Goal: Task Accomplishment & Management: Complete application form

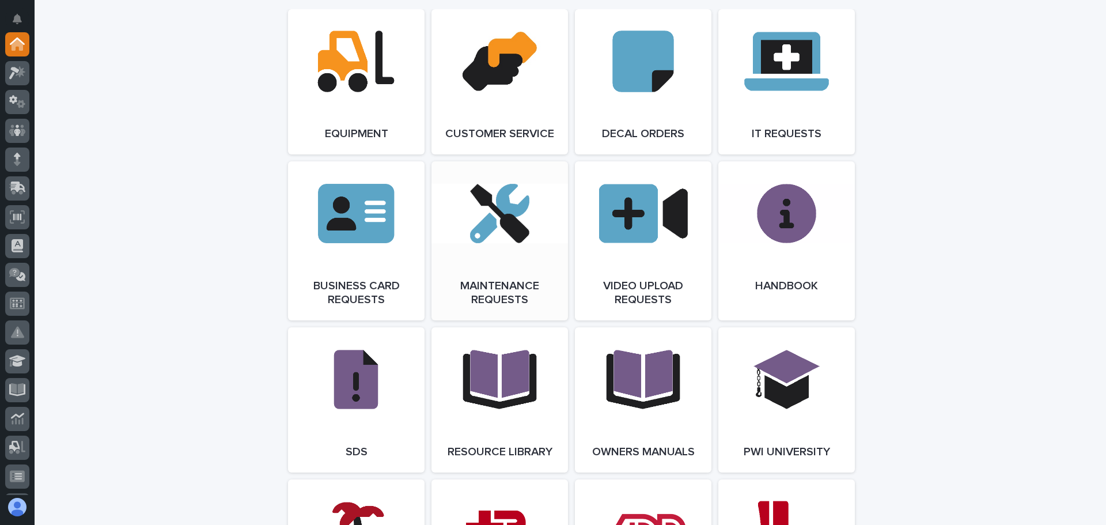
scroll to position [1671, 0]
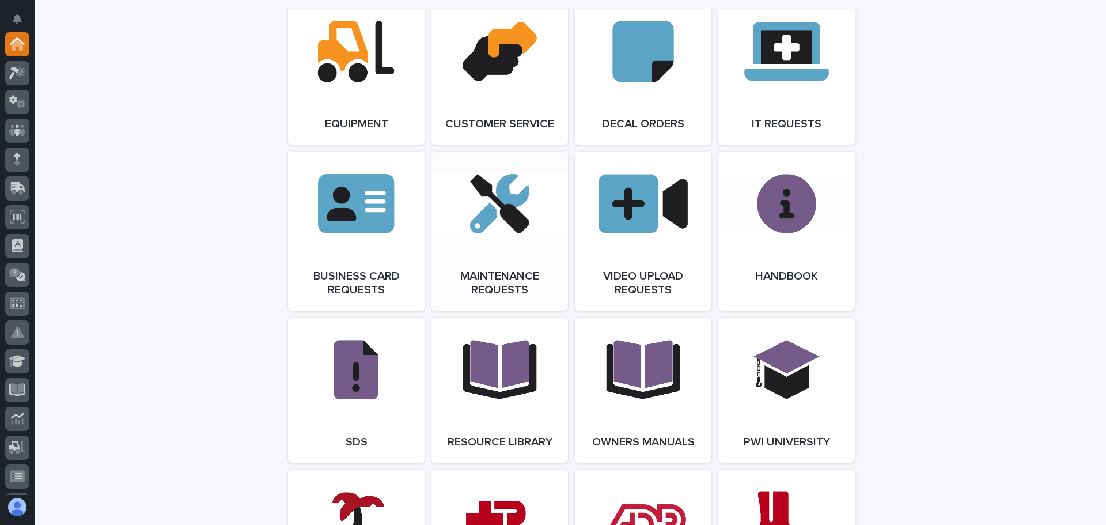
click at [500, 235] on span "Open Link" at bounding box center [499, 231] width 37 height 8
click at [501, 233] on link "Open Link" at bounding box center [500, 231] width 137 height 159
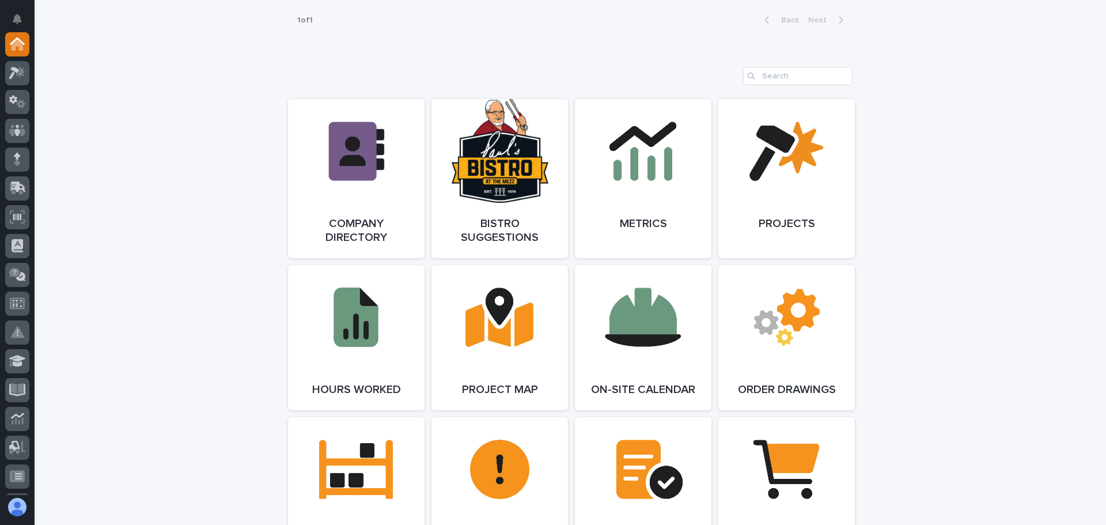
scroll to position [1037, 0]
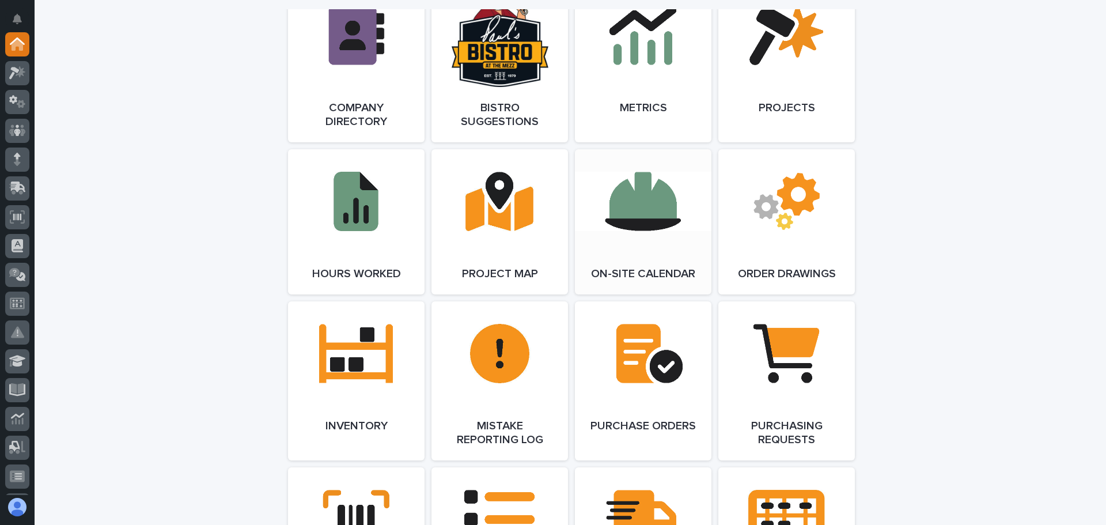
click at [644, 209] on link "Open Link" at bounding box center [643, 221] width 137 height 145
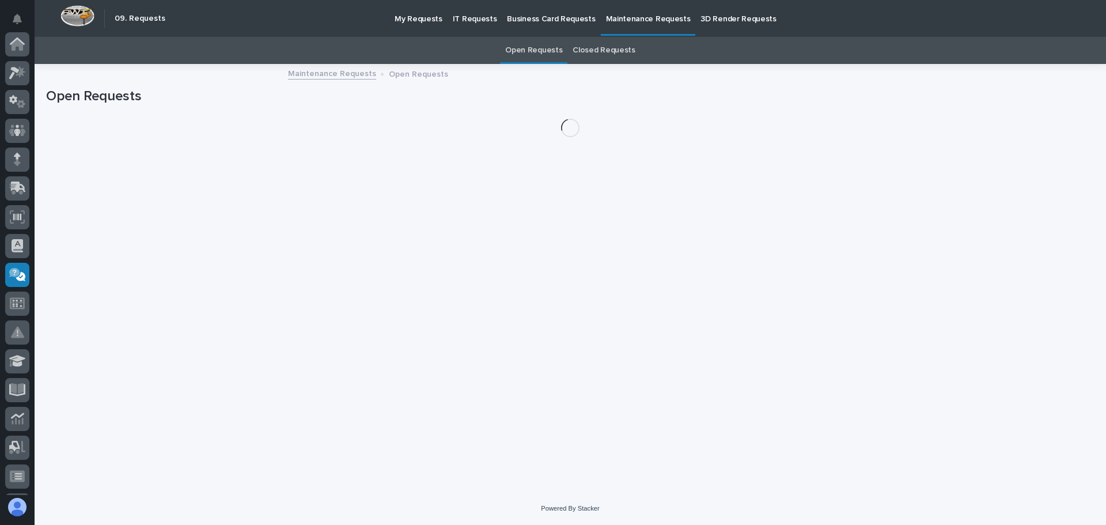
scroll to position [171, 0]
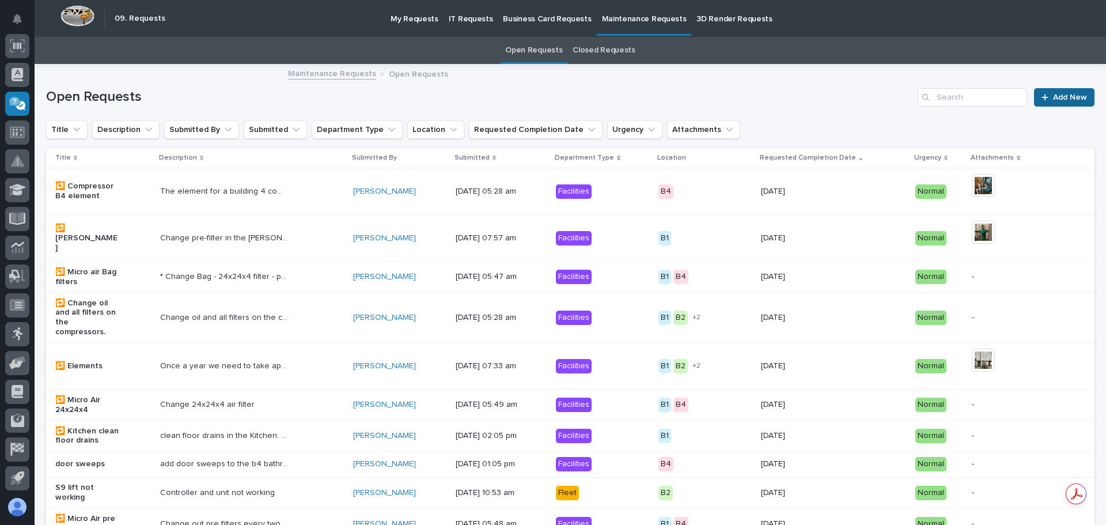
click at [1053, 96] on span "Add New" at bounding box center [1070, 97] width 34 height 8
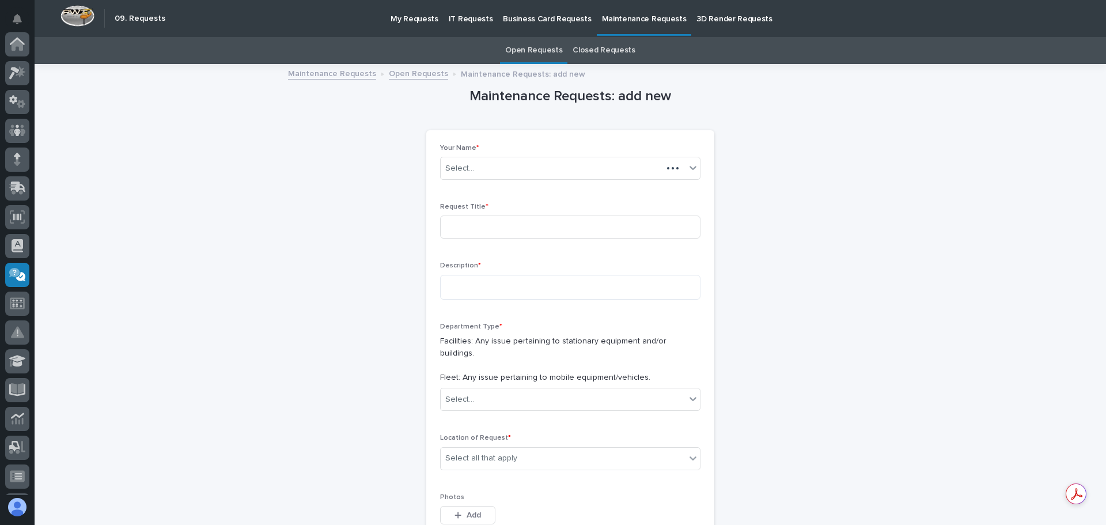
scroll to position [171, 0]
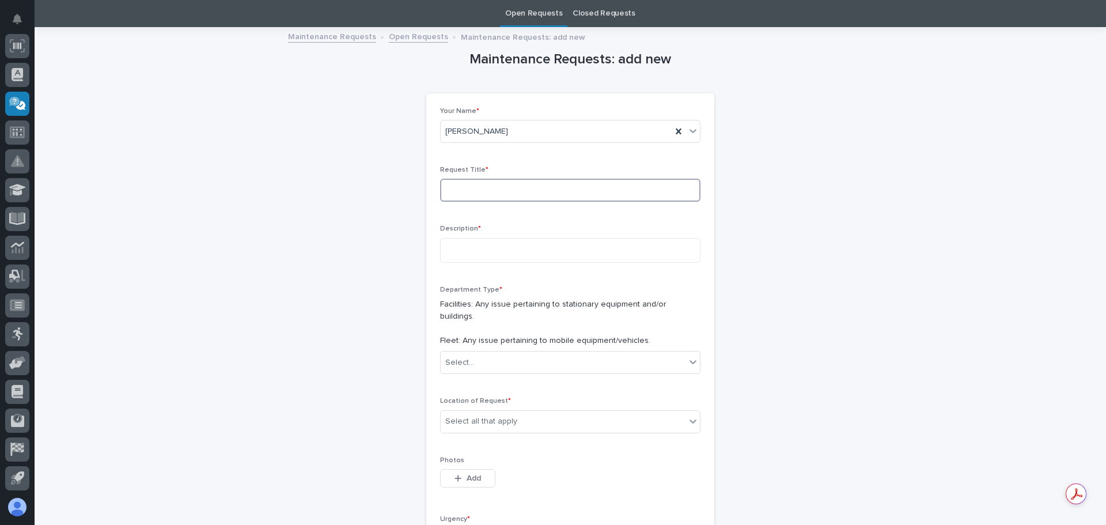
click at [504, 190] on input at bounding box center [570, 190] width 260 height 23
type input "s"
type input "S 23 lift"
click at [468, 248] on textarea at bounding box center [570, 250] width 260 height 25
type textarea "**********"
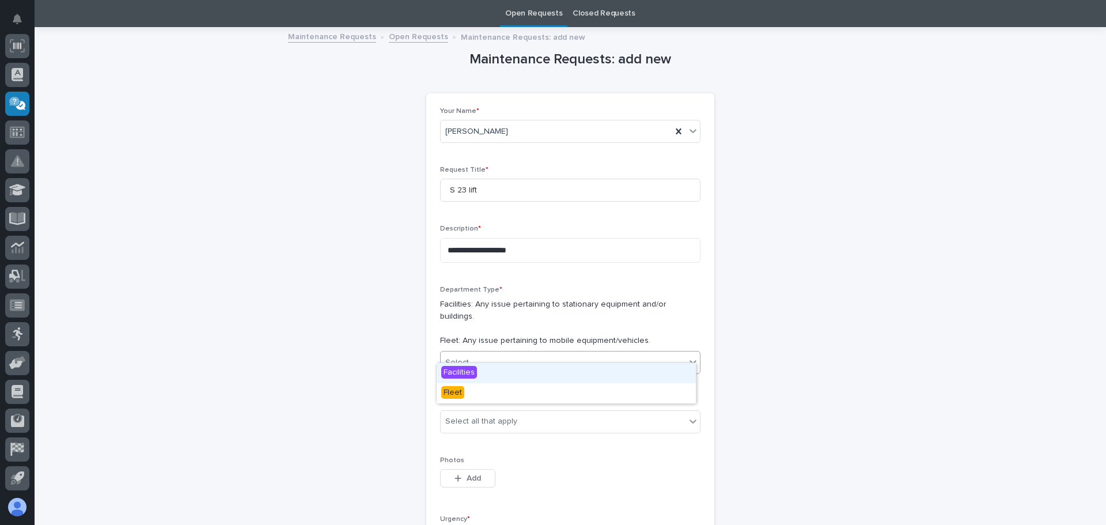
click at [692, 356] on icon at bounding box center [693, 362] width 12 height 12
click at [453, 394] on span "Fleet" at bounding box center [452, 392] width 23 height 13
click at [687, 415] on icon at bounding box center [693, 421] width 12 height 12
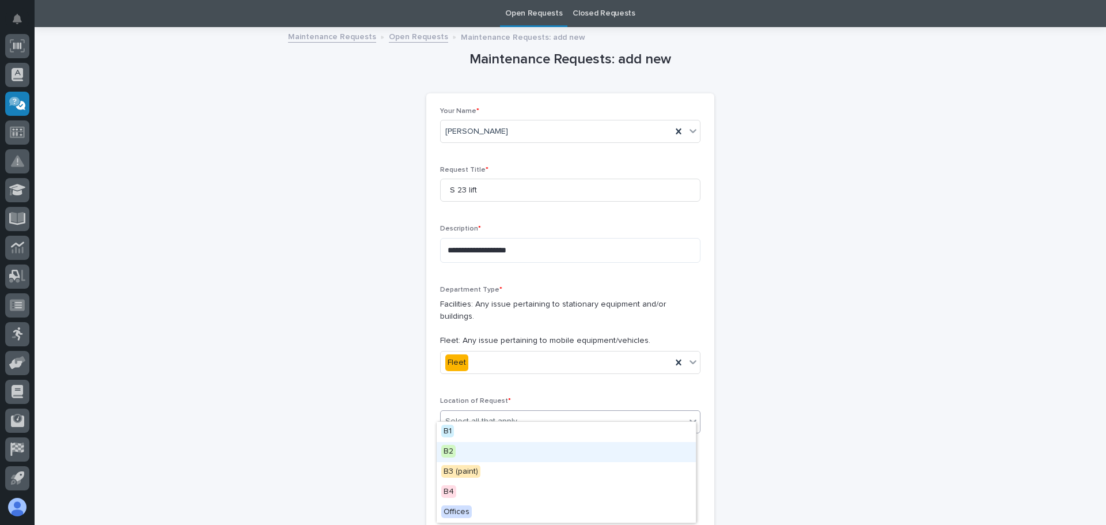
click at [449, 452] on span "B2" at bounding box center [448, 451] width 14 height 13
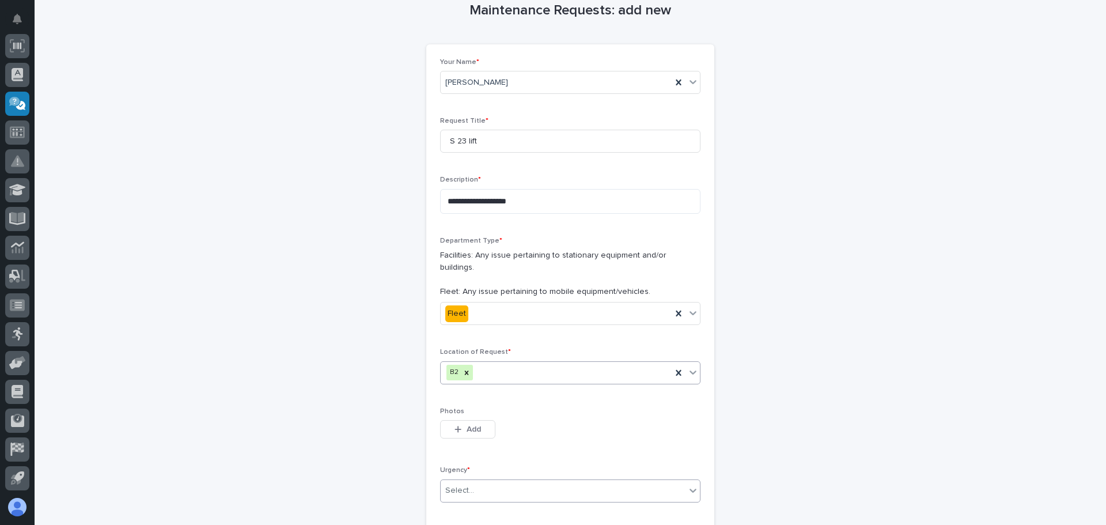
scroll to position [210, 0]
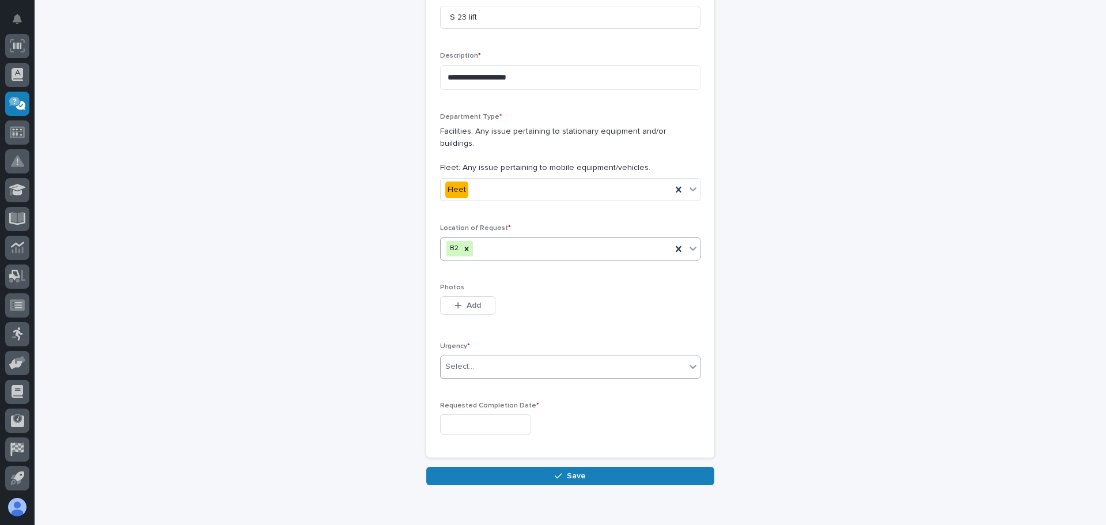
click at [687, 361] on icon at bounding box center [693, 367] width 12 height 12
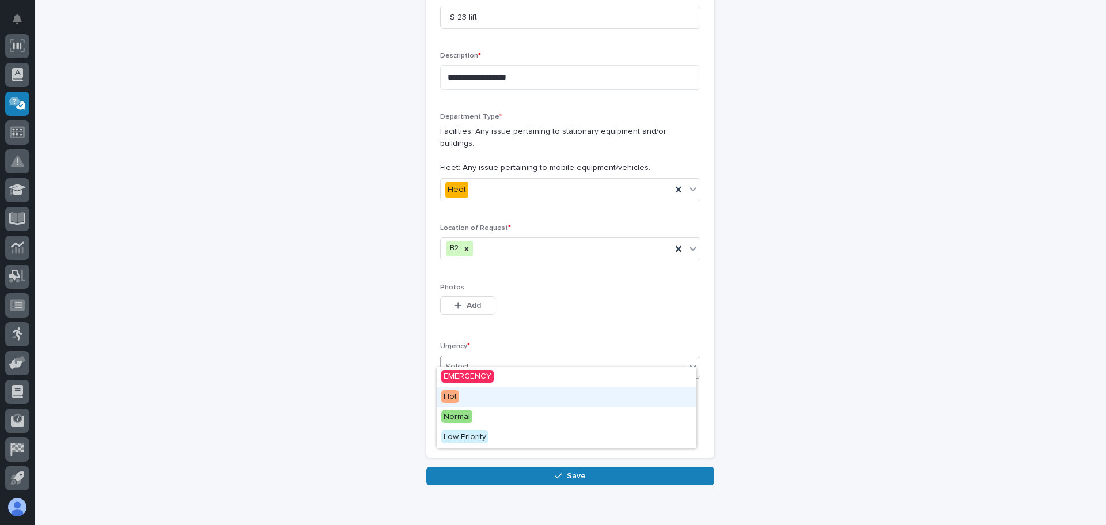
click at [452, 398] on span "Hot" at bounding box center [450, 396] width 18 height 13
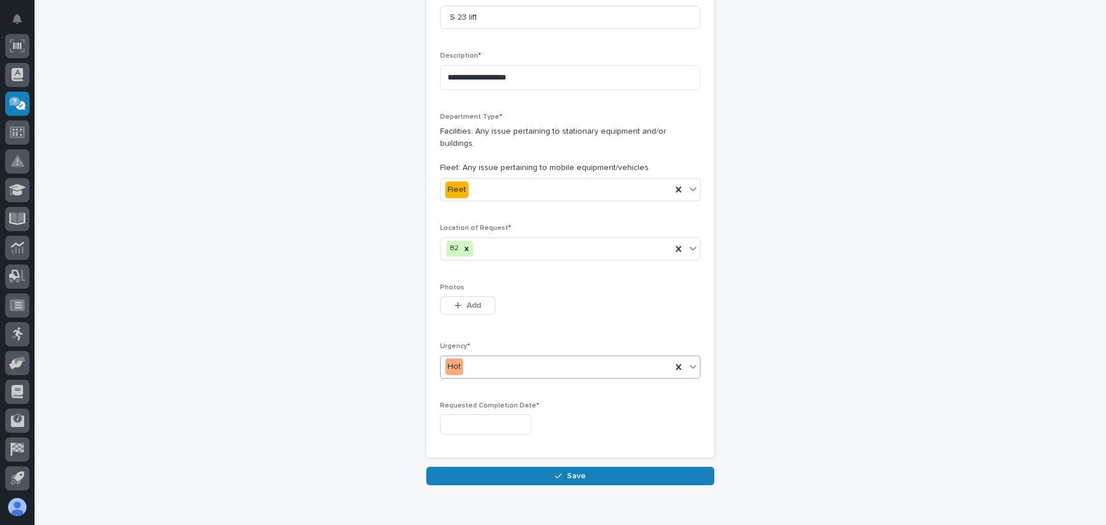
click at [486, 414] on input "text" at bounding box center [485, 424] width 91 height 20
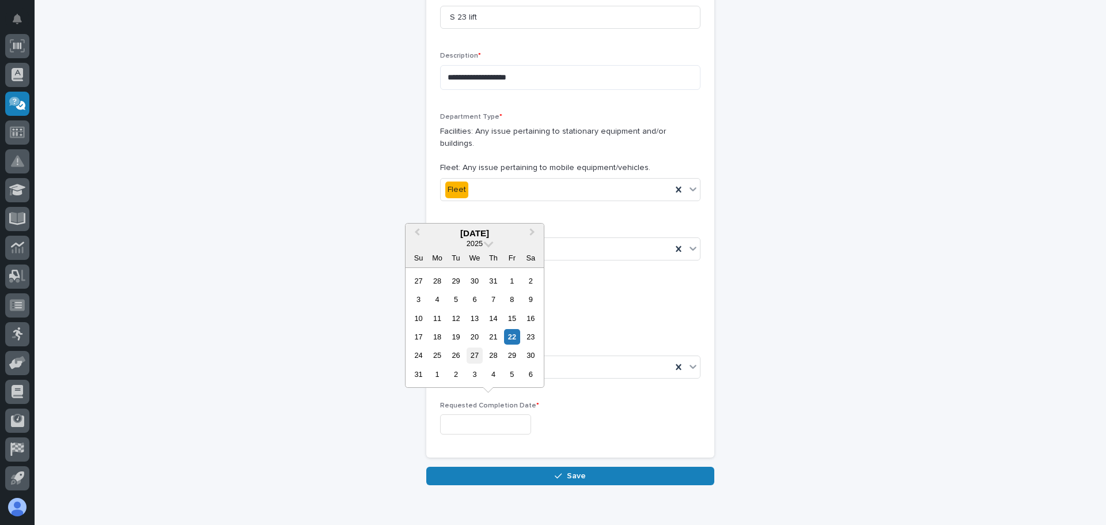
click at [473, 355] on div "27" at bounding box center [475, 355] width 16 height 16
type input "**********"
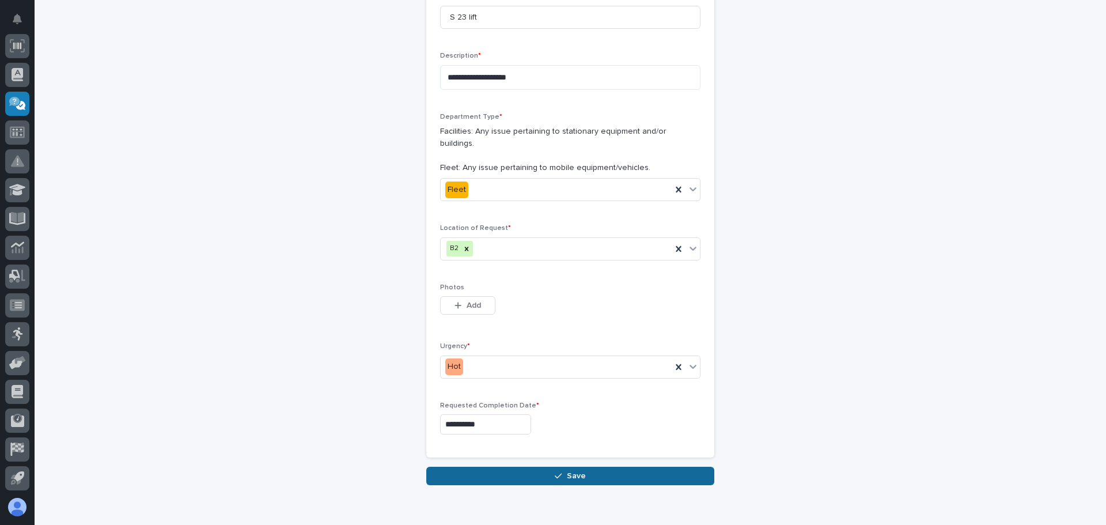
click at [567, 471] on span "Save" at bounding box center [576, 476] width 19 height 10
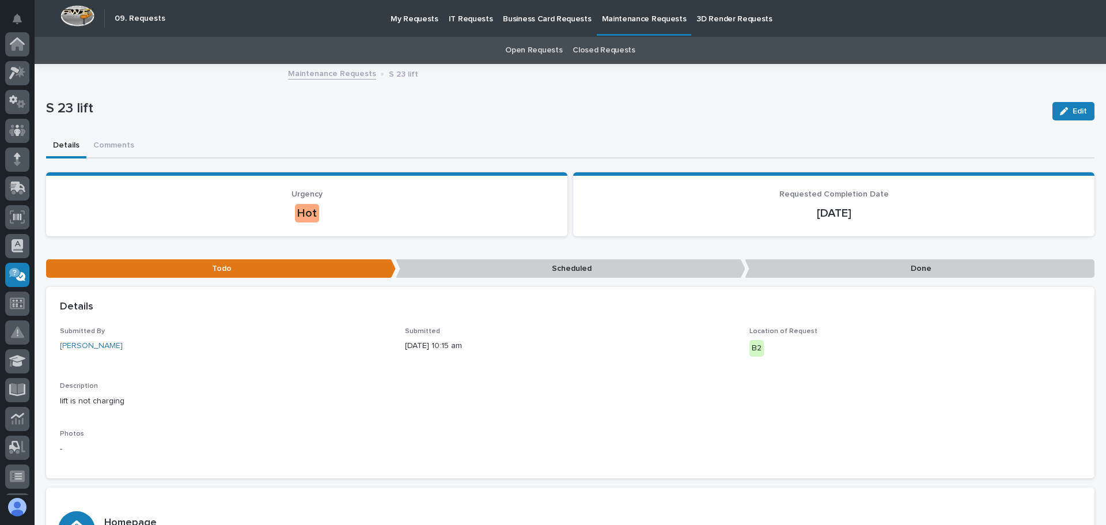
scroll to position [171, 0]
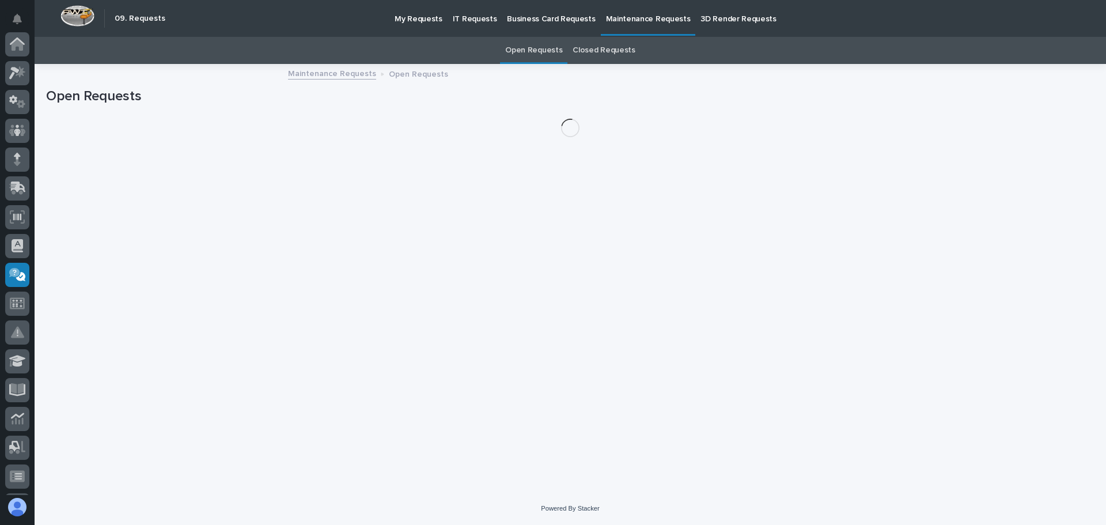
scroll to position [171, 0]
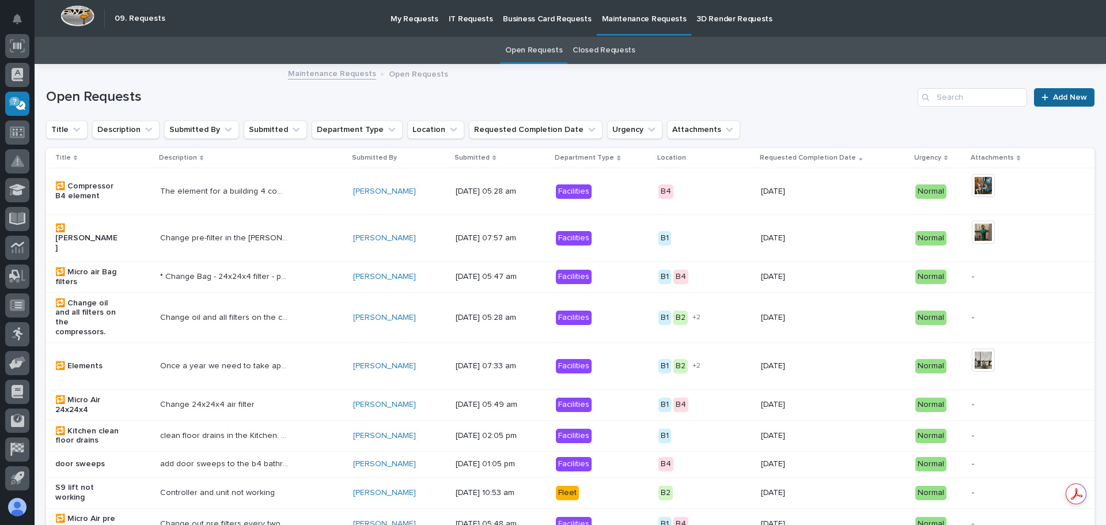
click at [1044, 99] on div at bounding box center [1048, 97] width 12 height 8
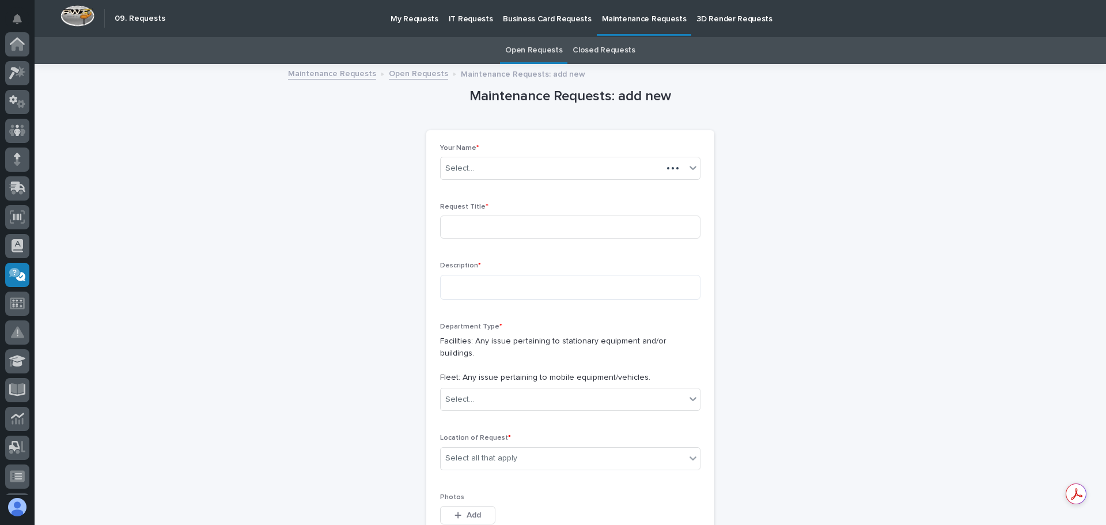
scroll to position [171, 0]
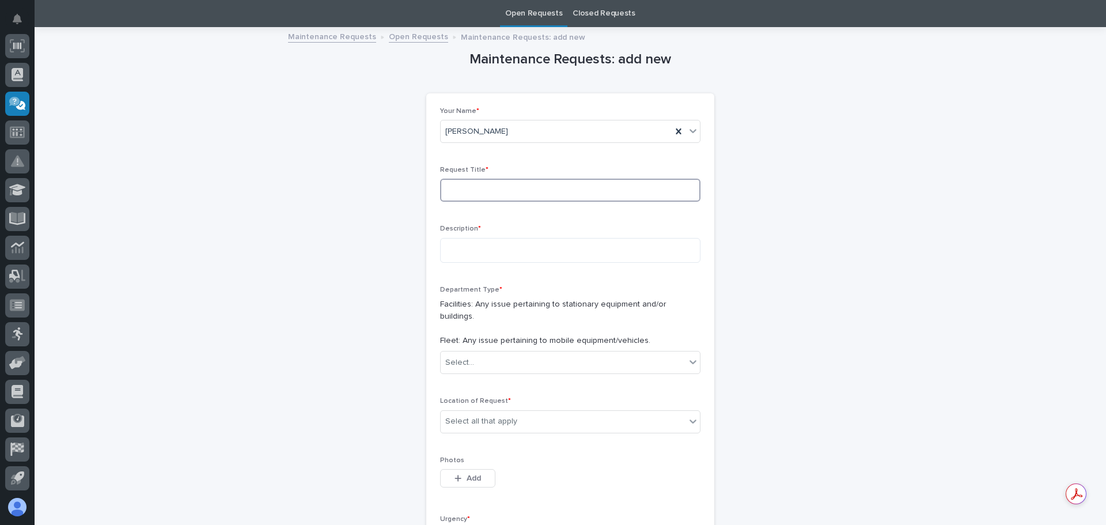
click at [448, 194] on input at bounding box center [570, 190] width 260 height 23
click at [447, 247] on textarea at bounding box center [570, 250] width 260 height 25
click at [465, 187] on input "S 25" at bounding box center [570, 190] width 260 height 23
type input "S 25 lift"
click at [456, 251] on textarea at bounding box center [570, 250] width 260 height 25
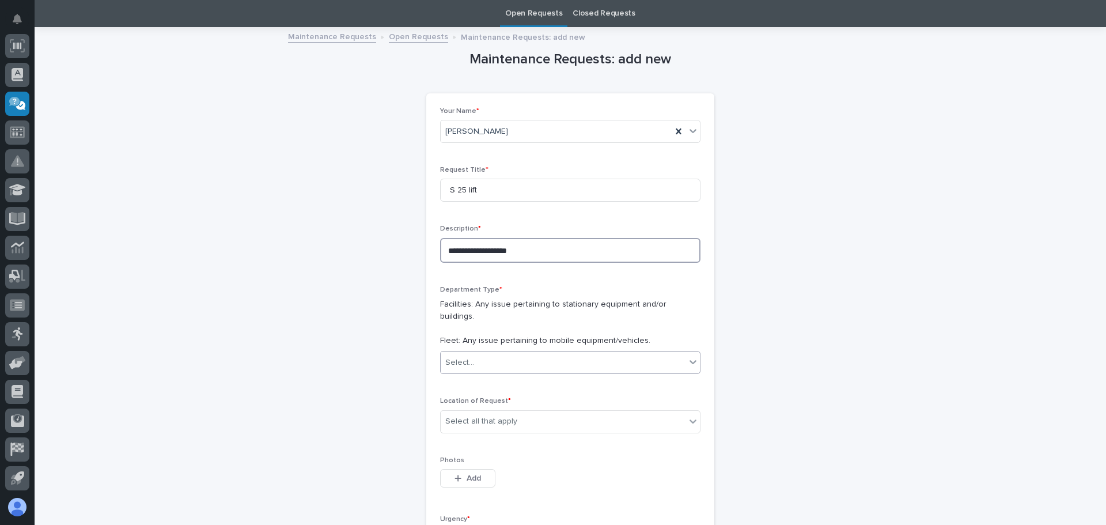
type textarea "**********"
click at [690, 356] on icon at bounding box center [693, 362] width 12 height 12
click at [449, 394] on span "Fleet" at bounding box center [452, 392] width 23 height 13
click at [692, 420] on icon at bounding box center [693, 422] width 7 height 4
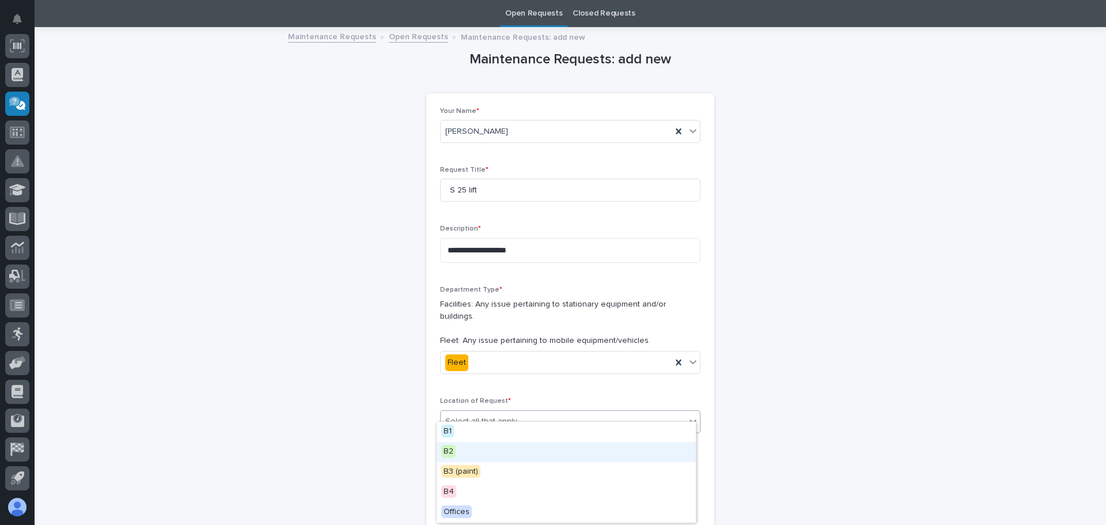
click at [446, 449] on span "B2" at bounding box center [448, 451] width 14 height 13
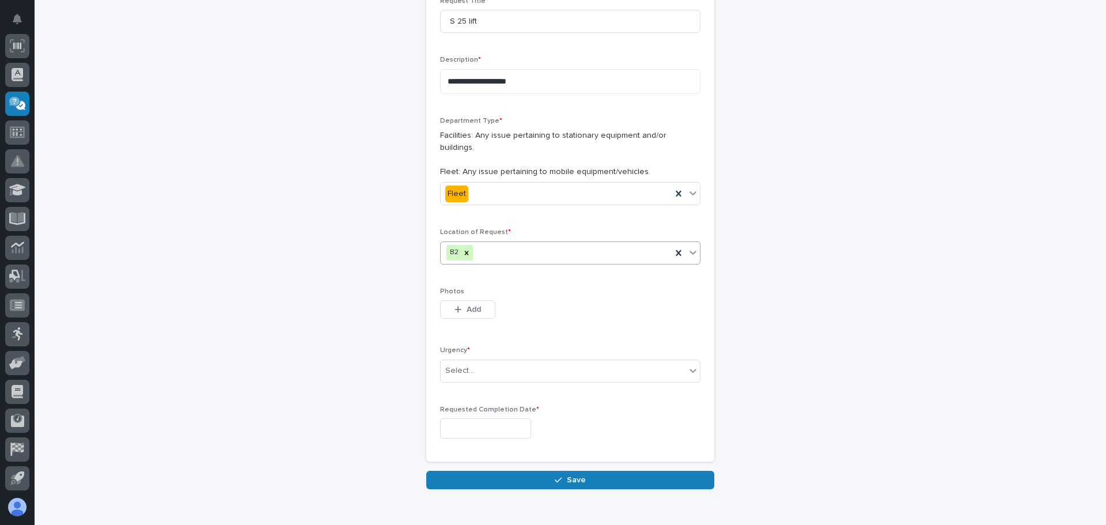
scroll to position [210, 0]
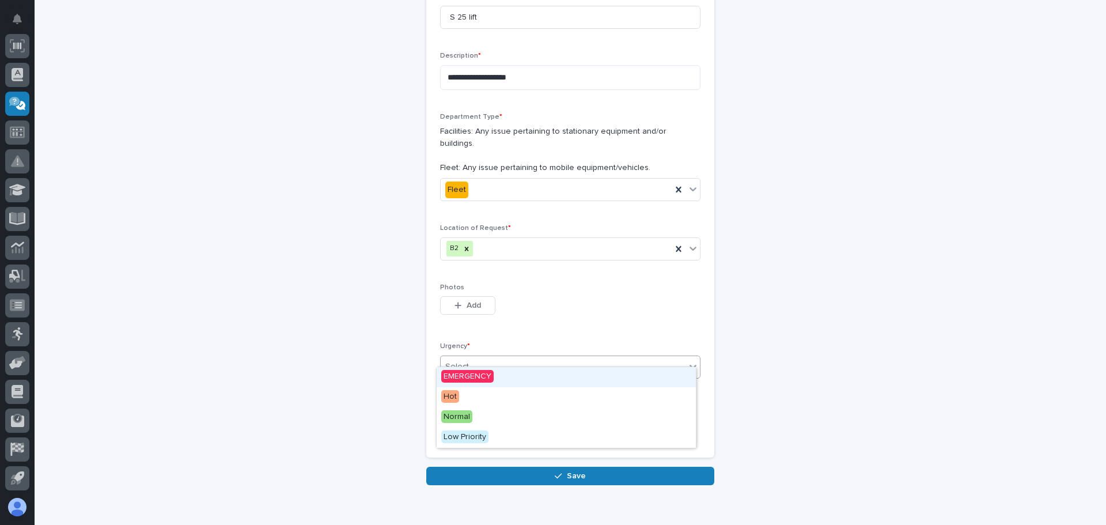
click at [689, 361] on icon at bounding box center [693, 367] width 12 height 12
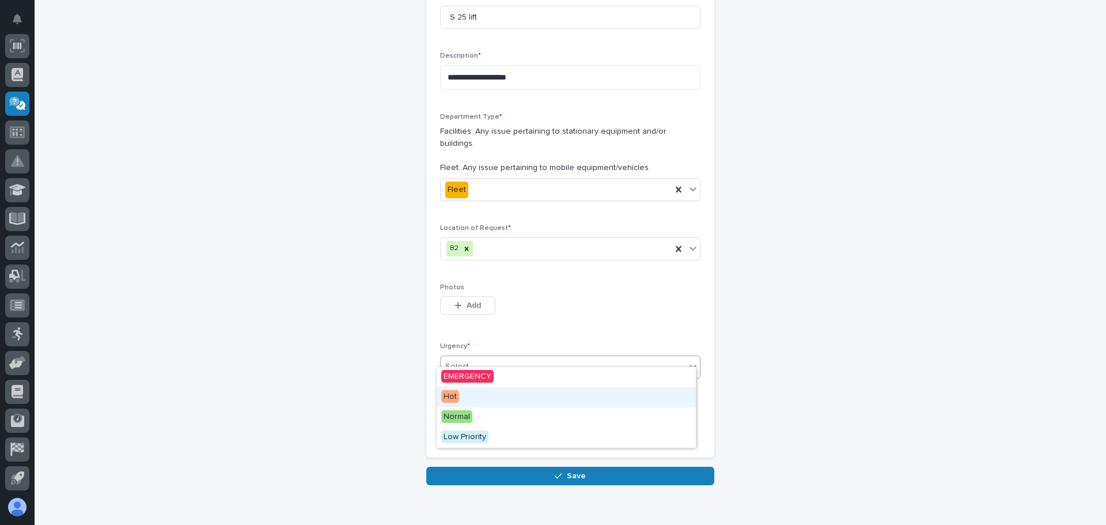
click at [448, 396] on span "Hot" at bounding box center [450, 396] width 18 height 13
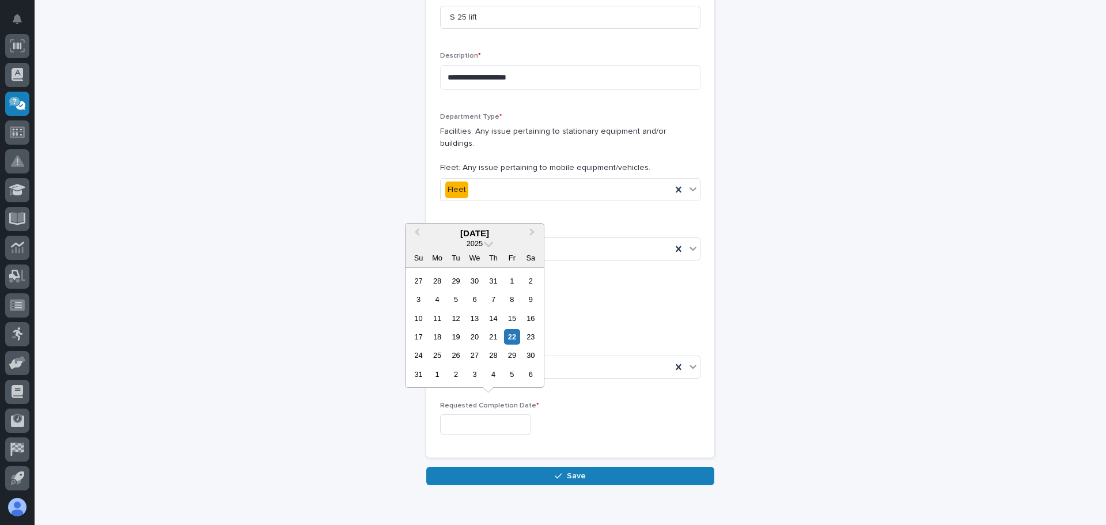
click at [462, 418] on input "text" at bounding box center [485, 424] width 91 height 20
click at [474, 354] on div "27" at bounding box center [475, 355] width 16 height 16
type input "**********"
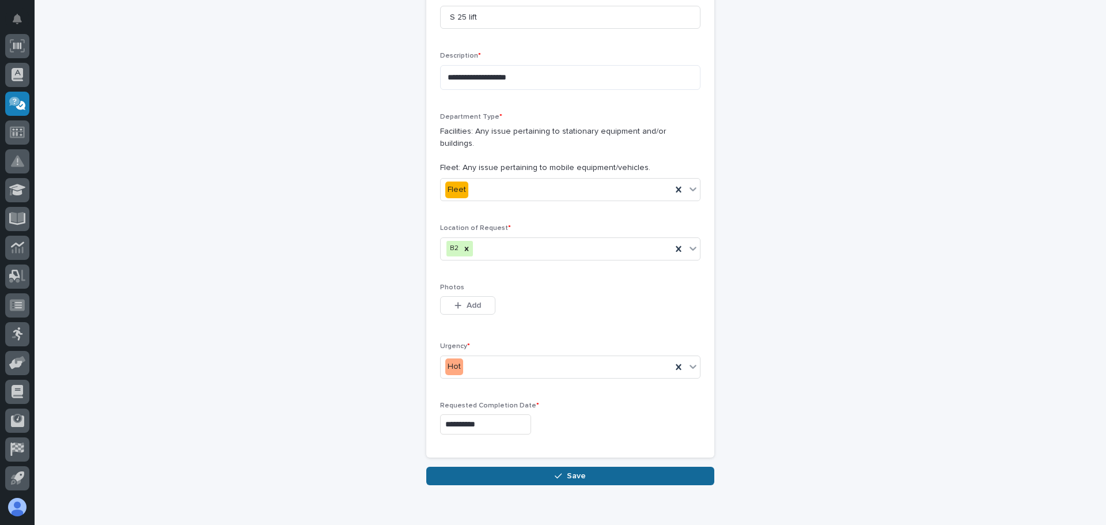
click at [575, 471] on span "Save" at bounding box center [576, 476] width 19 height 10
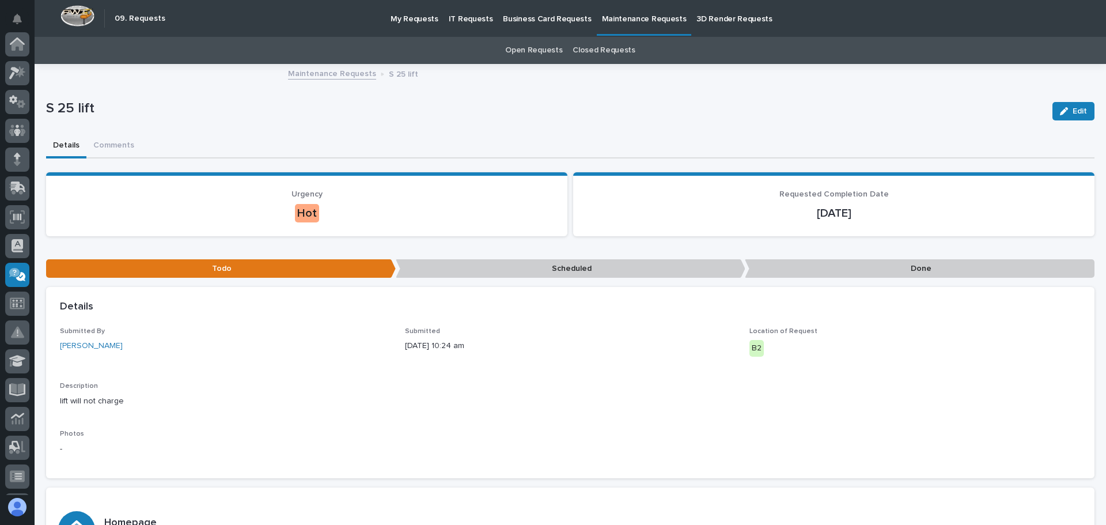
scroll to position [171, 0]
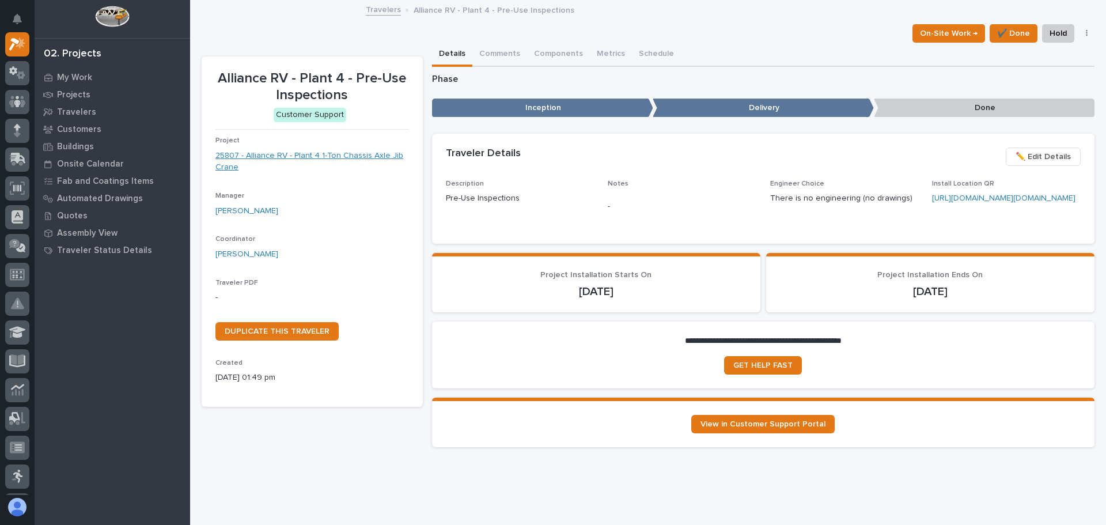
click at [342, 156] on link "25807 - Alliance RV - Plant 4 1-Ton Chassis Axle Jib Crane" at bounding box center [313, 162] width 194 height 24
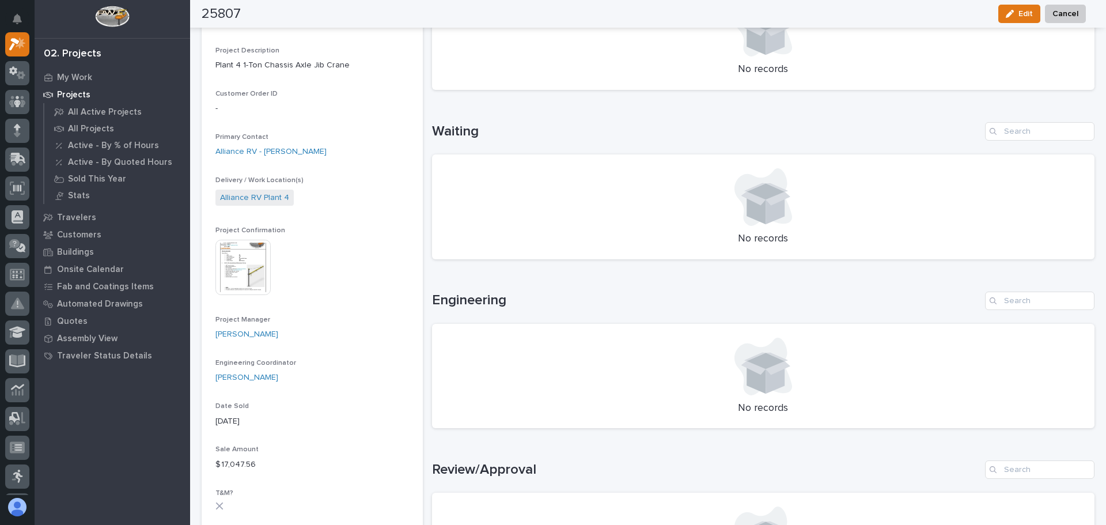
scroll to position [288, 0]
click at [244, 261] on img at bounding box center [243, 266] width 55 height 55
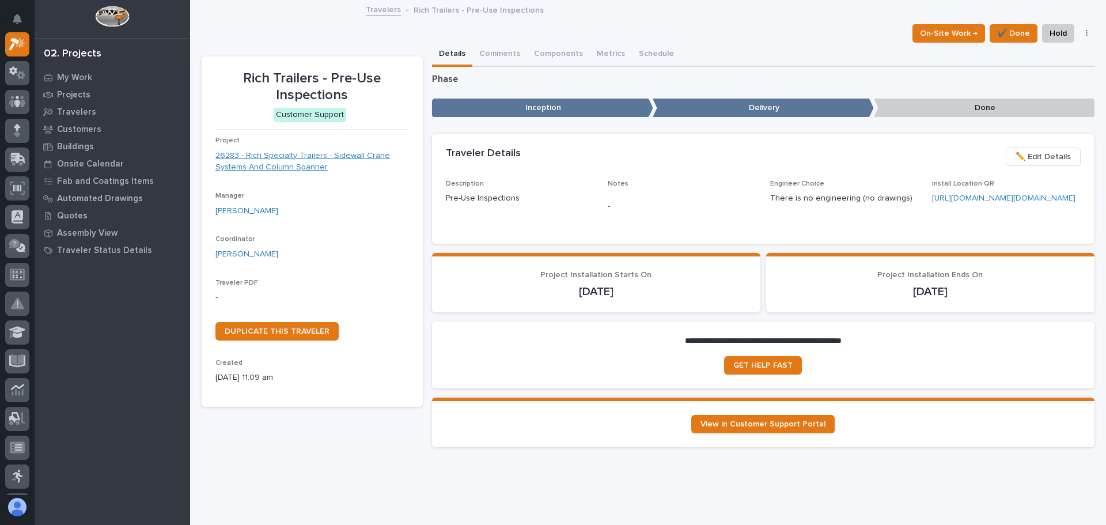
click at [301, 150] on link "26283 - Rich Specialty Trailers - Sidewall Crane Systems And Column Spanner" at bounding box center [313, 162] width 194 height 24
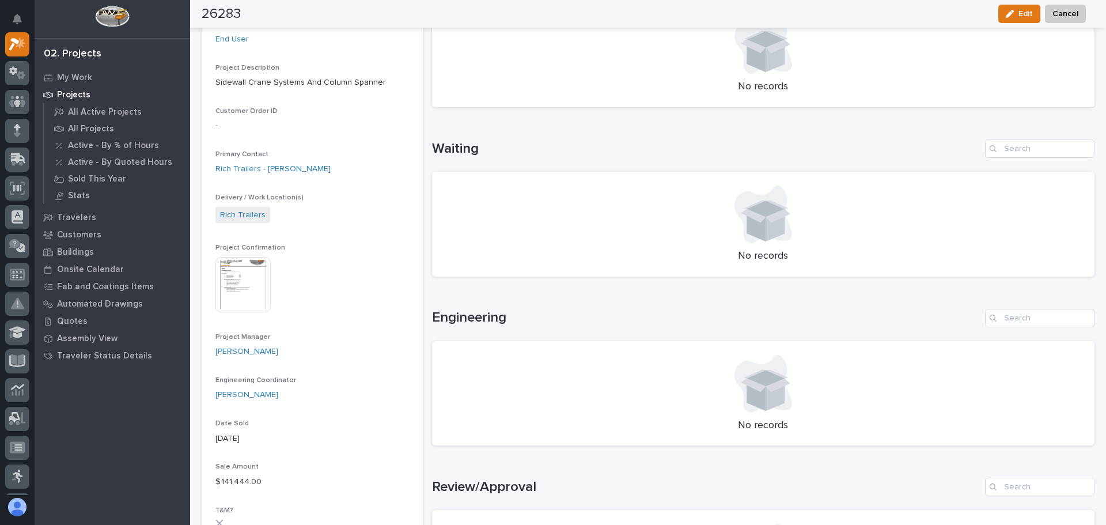
scroll to position [288, 0]
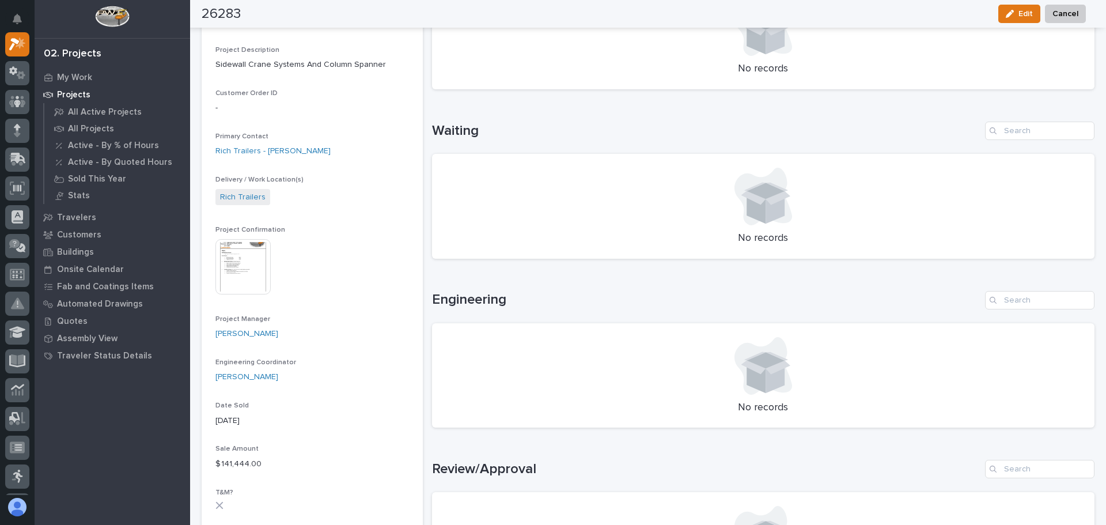
click at [250, 255] on img at bounding box center [243, 266] width 55 height 55
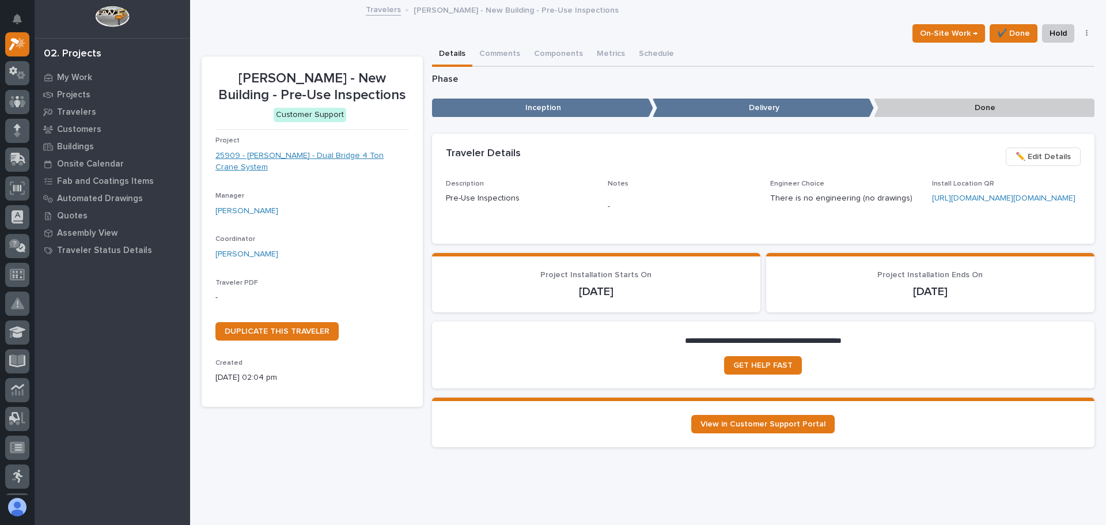
click at [294, 153] on link "25909 - [PERSON_NAME] - Dual Bridge 4 Ton Crane System" at bounding box center [313, 162] width 194 height 24
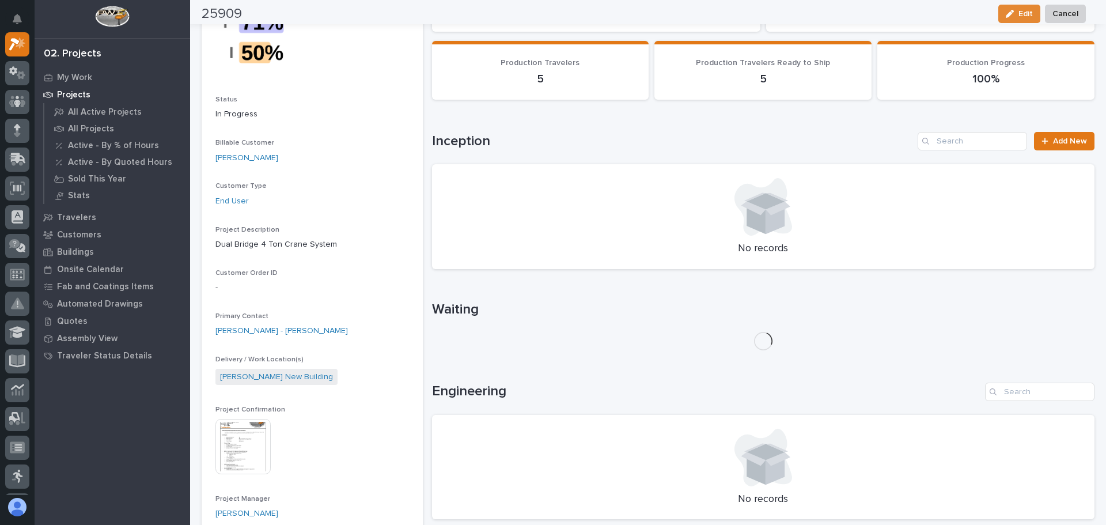
scroll to position [115, 0]
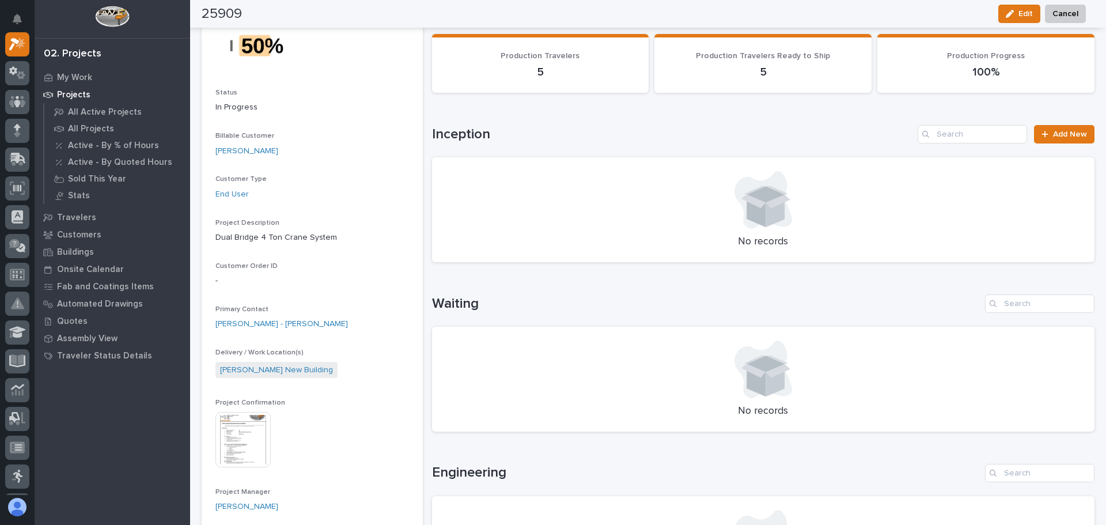
click at [241, 435] on img at bounding box center [243, 439] width 55 height 55
